Goal: Task Accomplishment & Management: Manage account settings

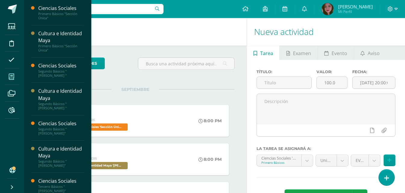
click at [10, 77] on icon at bounding box center [11, 77] width 5 height 6
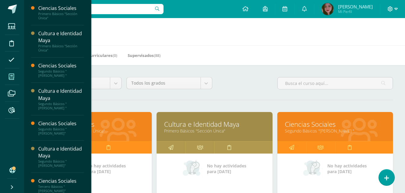
click at [390, 8] on icon at bounding box center [390, 8] width 5 height 5
click at [382, 39] on span "Cerrar sesión" at bounding box center [376, 41] width 27 height 6
